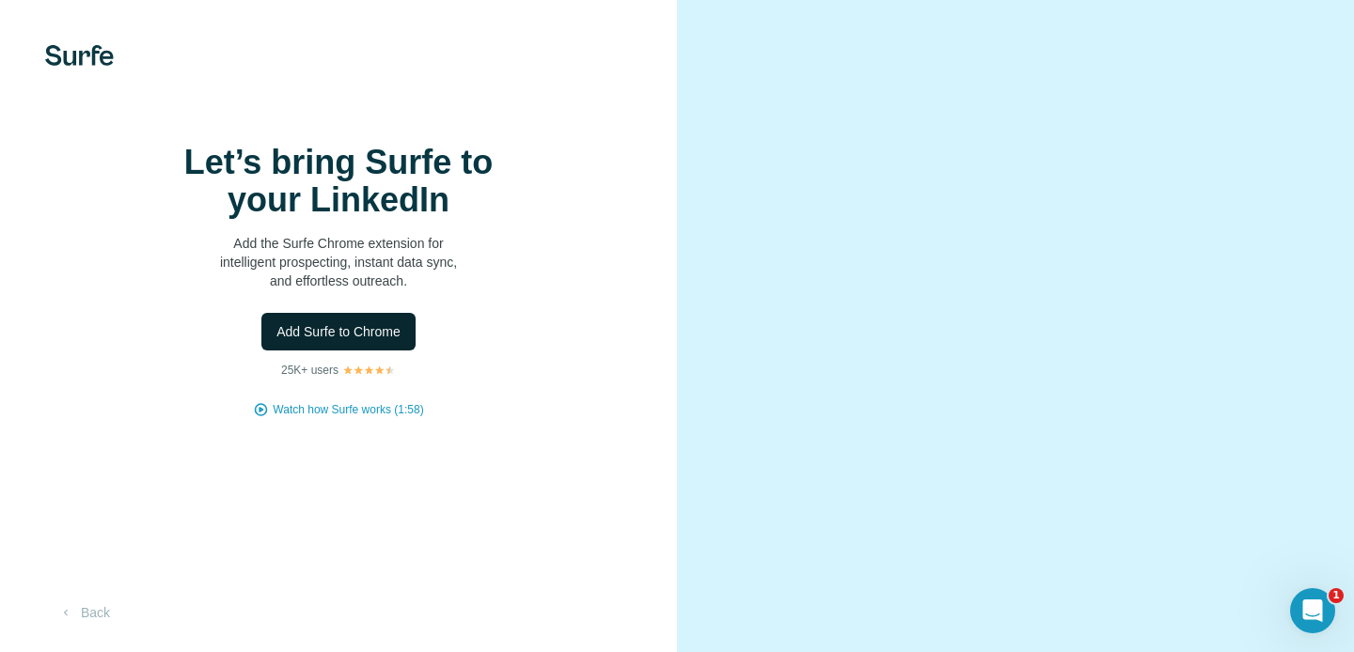
click at [342, 341] on span "Add Surfe to Chrome" at bounding box center [338, 331] width 124 height 19
click at [372, 403] on span "Watch how Surfe works (1:58)" at bounding box center [348, 409] width 150 height 17
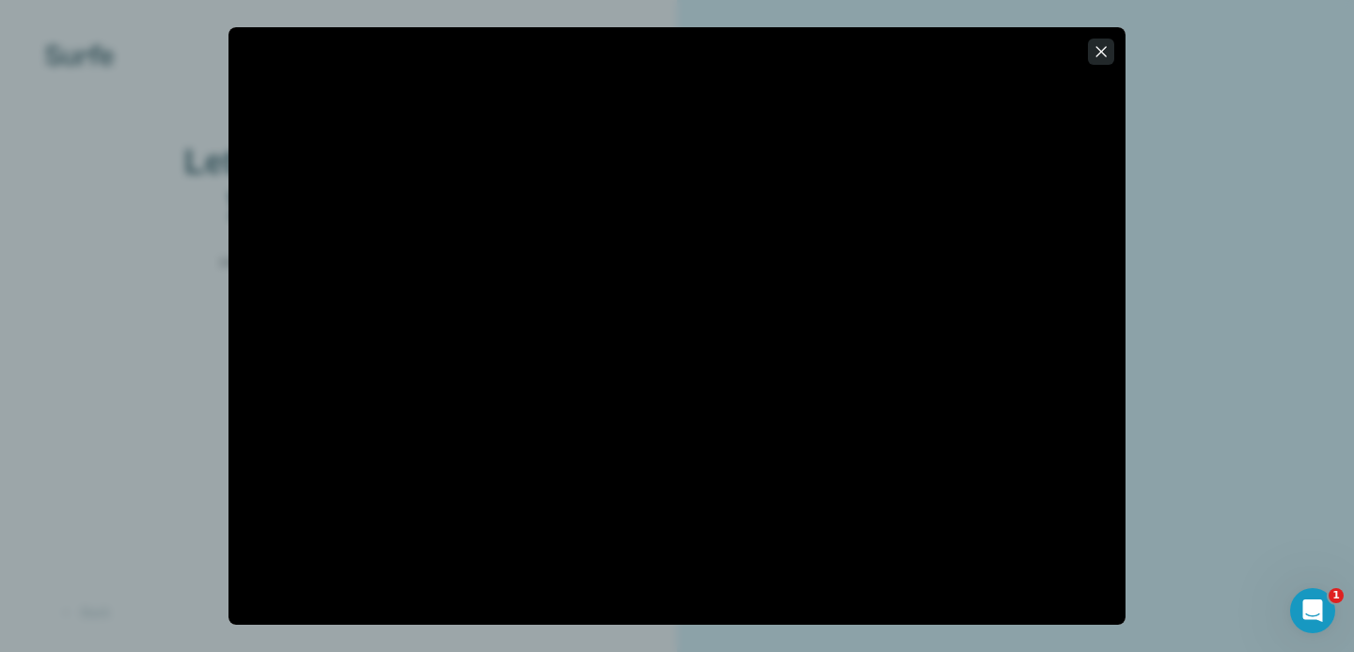
click at [1098, 50] on icon "button" at bounding box center [1101, 51] width 19 height 19
